Goal: Find specific page/section: Find specific page/section

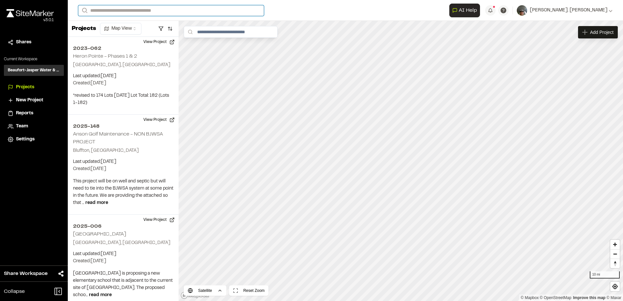
click at [114, 13] on input "Search" at bounding box center [171, 10] width 186 height 11
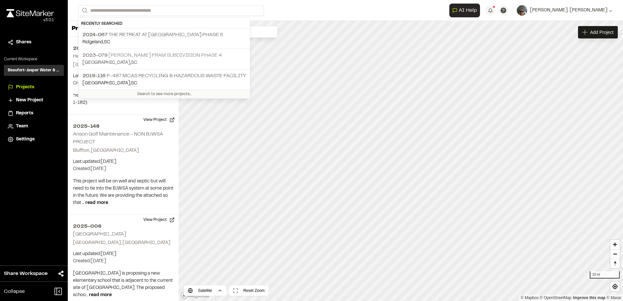
click at [136, 55] on p "2023-079 [PERSON_NAME] Fram Subdivision Phase 4" at bounding box center [164, 55] width 164 height 8
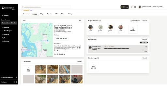
scroll to position [33, 0]
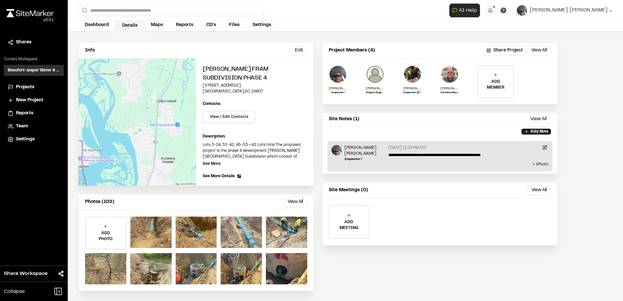
click at [241, 234] on div at bounding box center [241, 232] width 41 height 31
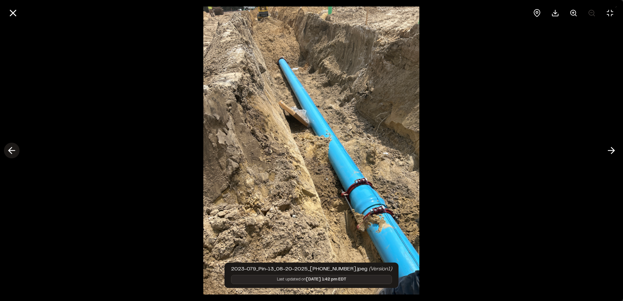
click at [10, 148] on icon at bounding box center [12, 150] width 10 height 11
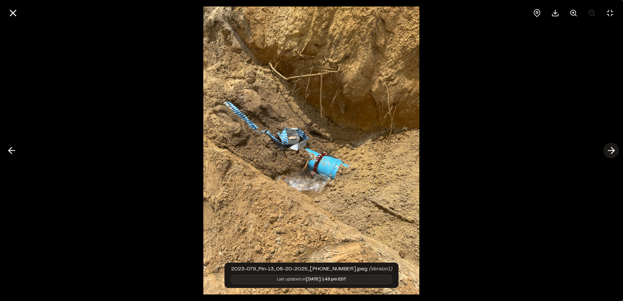
click at [611, 149] on icon at bounding box center [611, 150] width 10 height 11
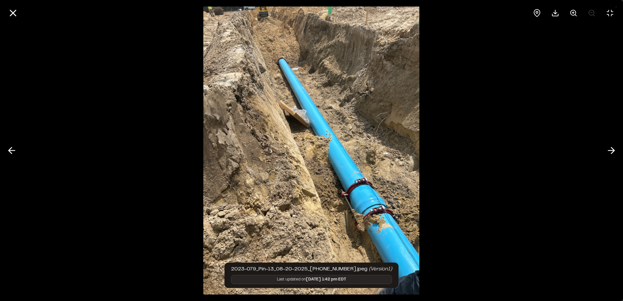
drag, startPoint x: 13, startPoint y: 155, endPoint x: 23, endPoint y: 150, distance: 10.9
click at [14, 154] on icon at bounding box center [12, 150] width 10 height 11
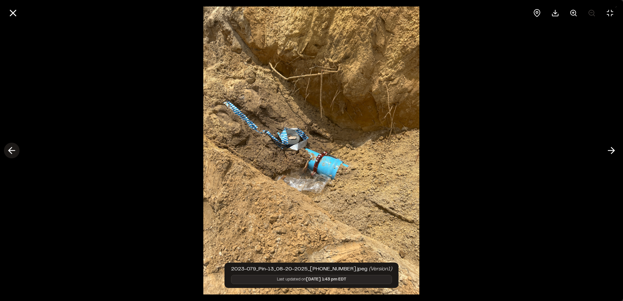
click at [10, 153] on icon at bounding box center [12, 150] width 10 height 11
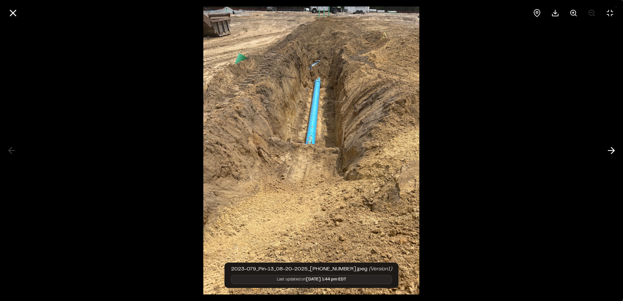
click at [12, 152] on div at bounding box center [311, 150] width 623 height 301
click at [614, 150] on polyline at bounding box center [612, 151] width 3 height 6
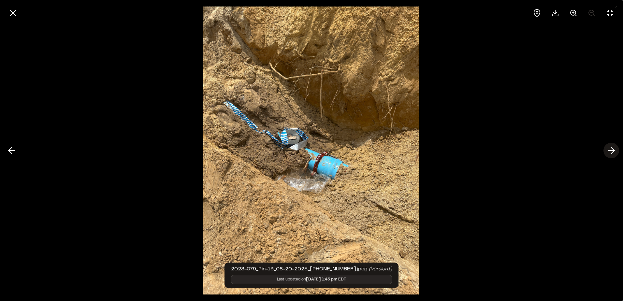
click at [612, 151] on line at bounding box center [611, 151] width 6 height 0
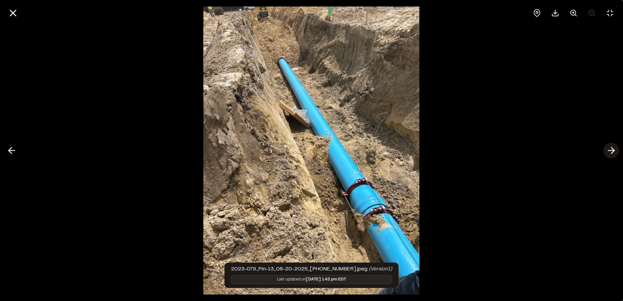
click at [612, 151] on line at bounding box center [611, 151] width 6 height 0
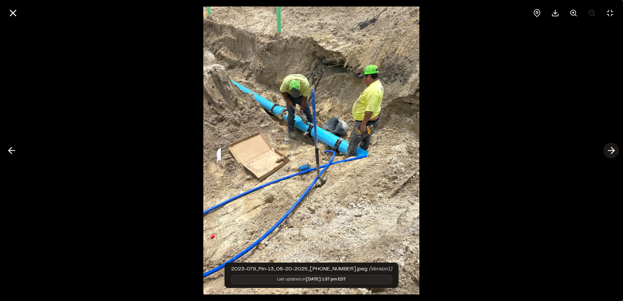
click at [611, 151] on line at bounding box center [611, 151] width 6 height 0
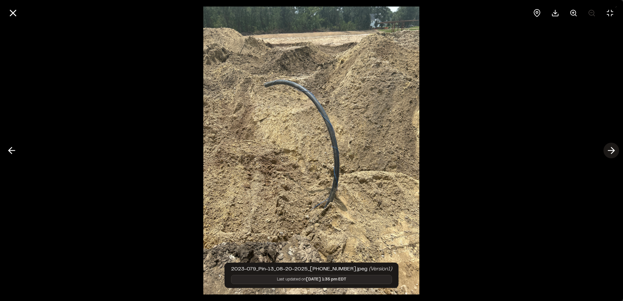
click at [611, 151] on line at bounding box center [611, 151] width 6 height 0
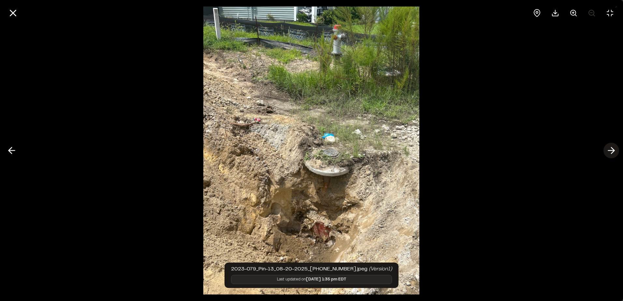
click at [611, 151] on line at bounding box center [611, 151] width 6 height 0
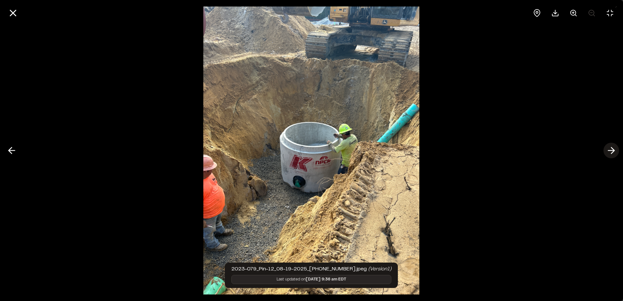
click at [611, 151] on line at bounding box center [611, 151] width 6 height 0
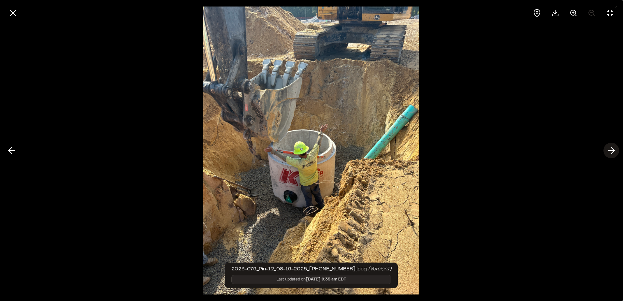
click at [611, 151] on line at bounding box center [611, 151] width 6 height 0
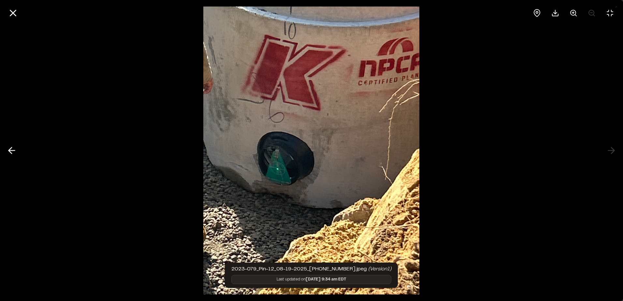
click at [611, 151] on div at bounding box center [311, 150] width 623 height 301
